Goal: Find specific page/section: Find specific page/section

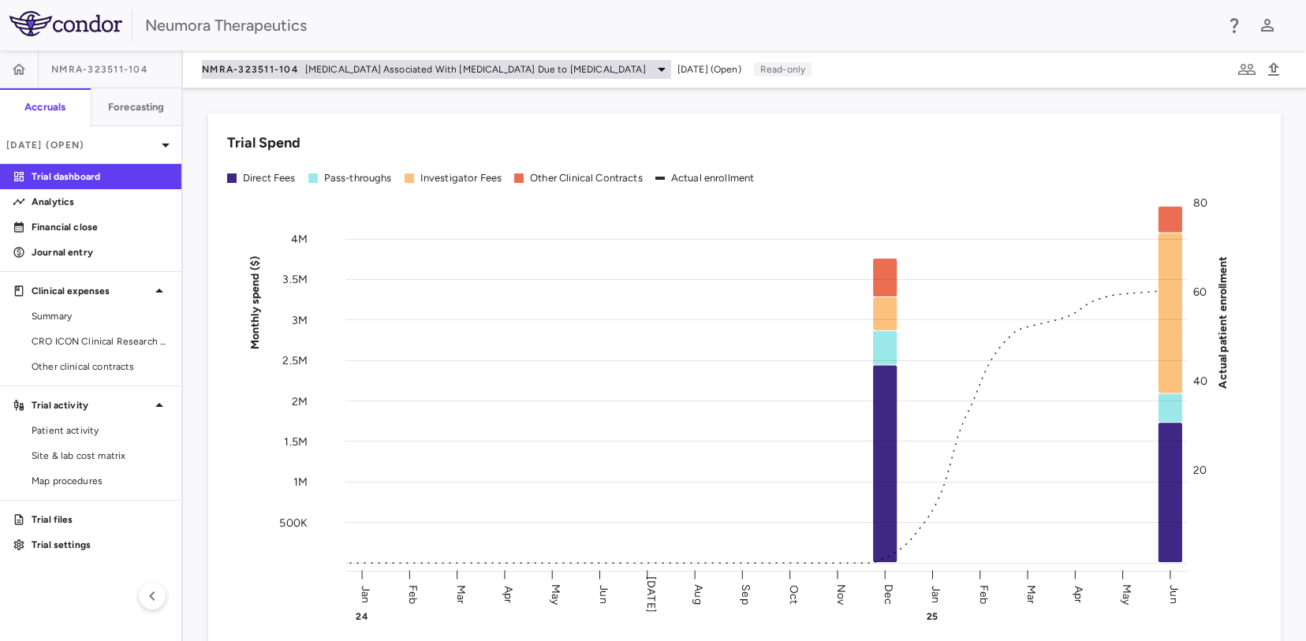
click at [222, 65] on span "NMRA-323511-104" at bounding box center [250, 69] width 97 height 13
